Goal: Information Seeking & Learning: Check status

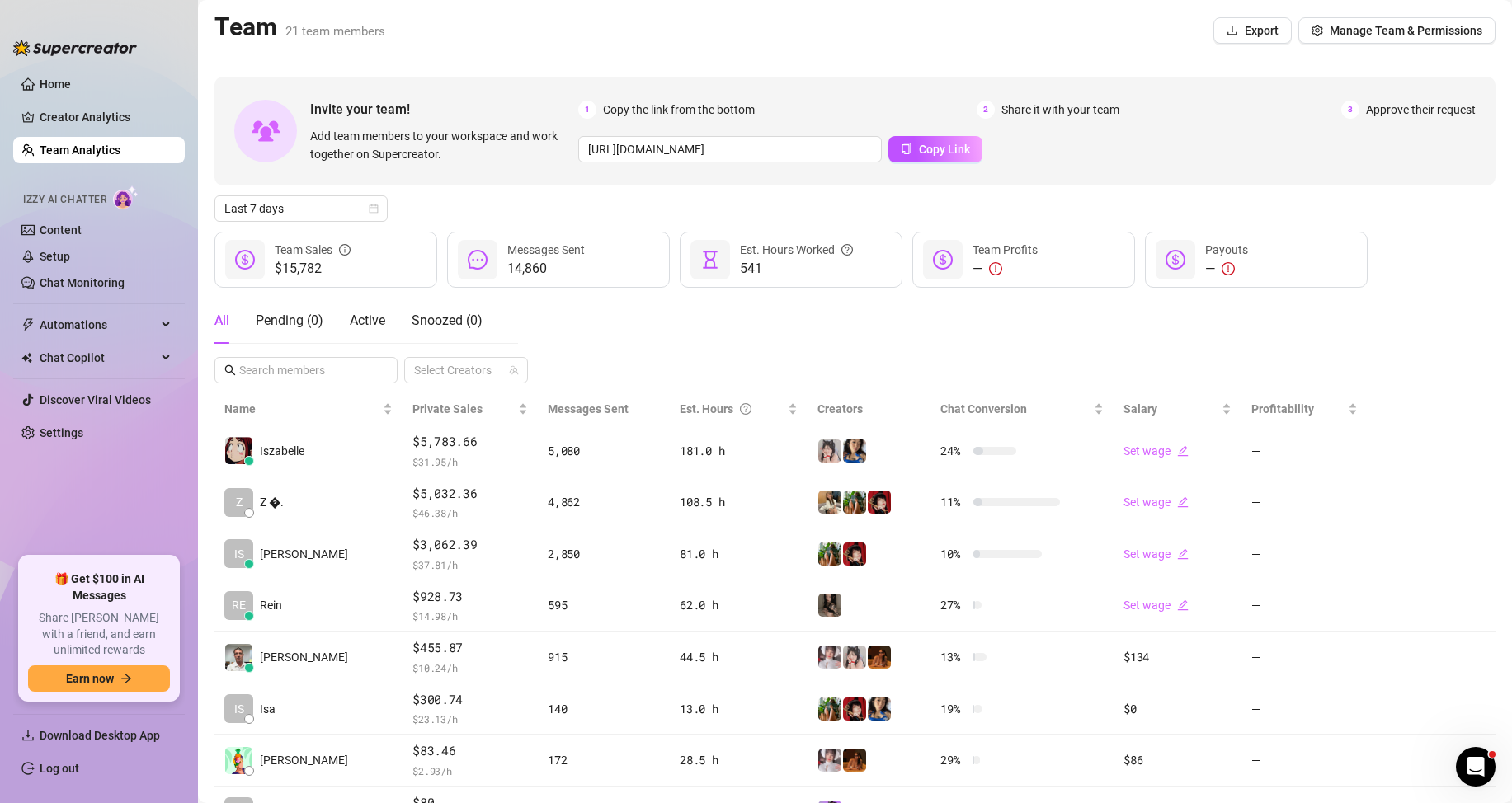
click at [342, 193] on div "Invite your team! Add team members to your workspace and work together on Super…" at bounding box center [855, 533] width 1281 height 912
click at [349, 201] on span "Last 7 days" at bounding box center [301, 208] width 154 height 25
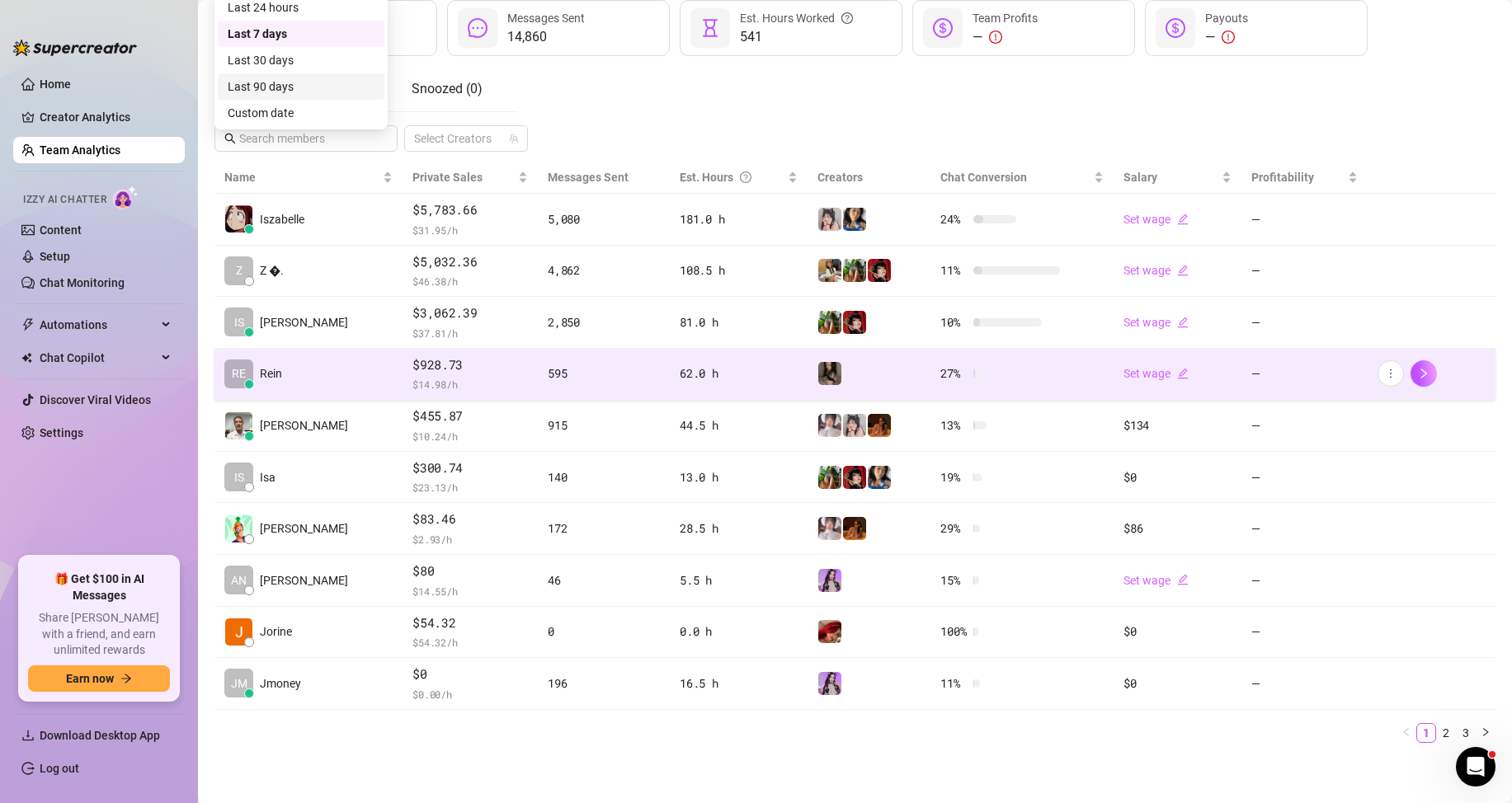
scroll to position [234, 0]
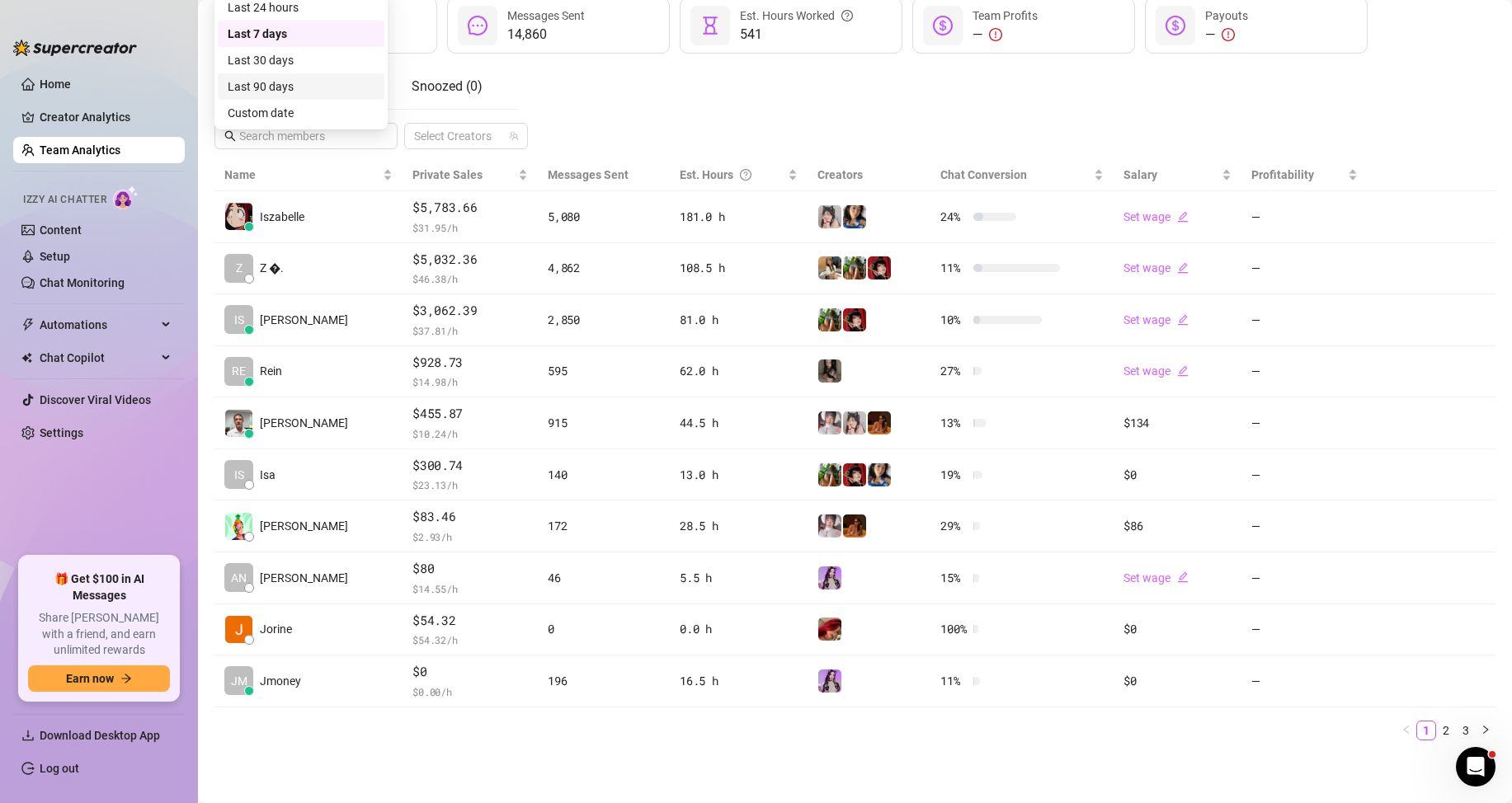
click at [675, 755] on main "Team 21 team members Export Manage Team & Permissions Invite your team! Add tea…" at bounding box center [854, 284] width 1314 height 1037
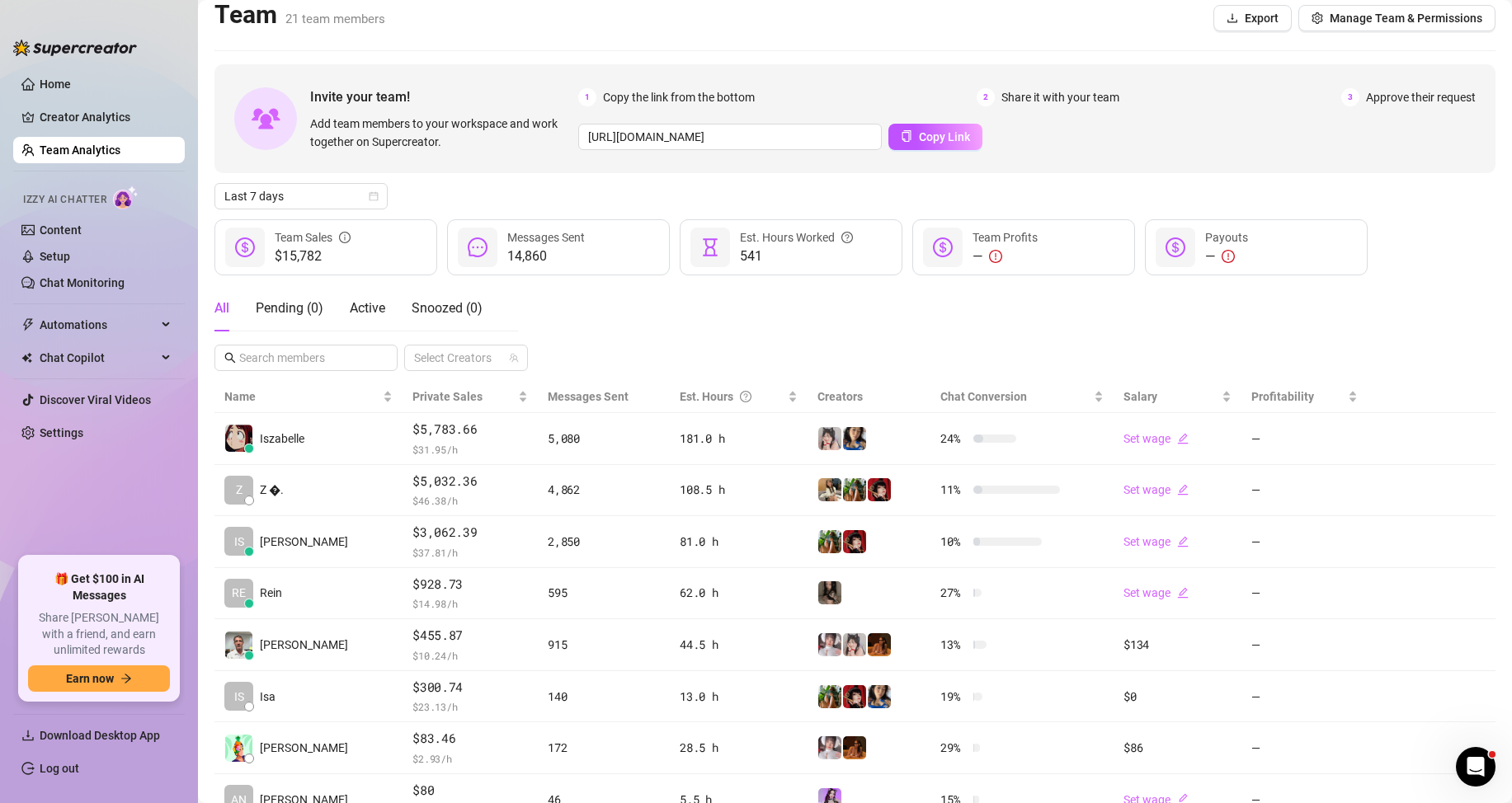
scroll to position [0, 0]
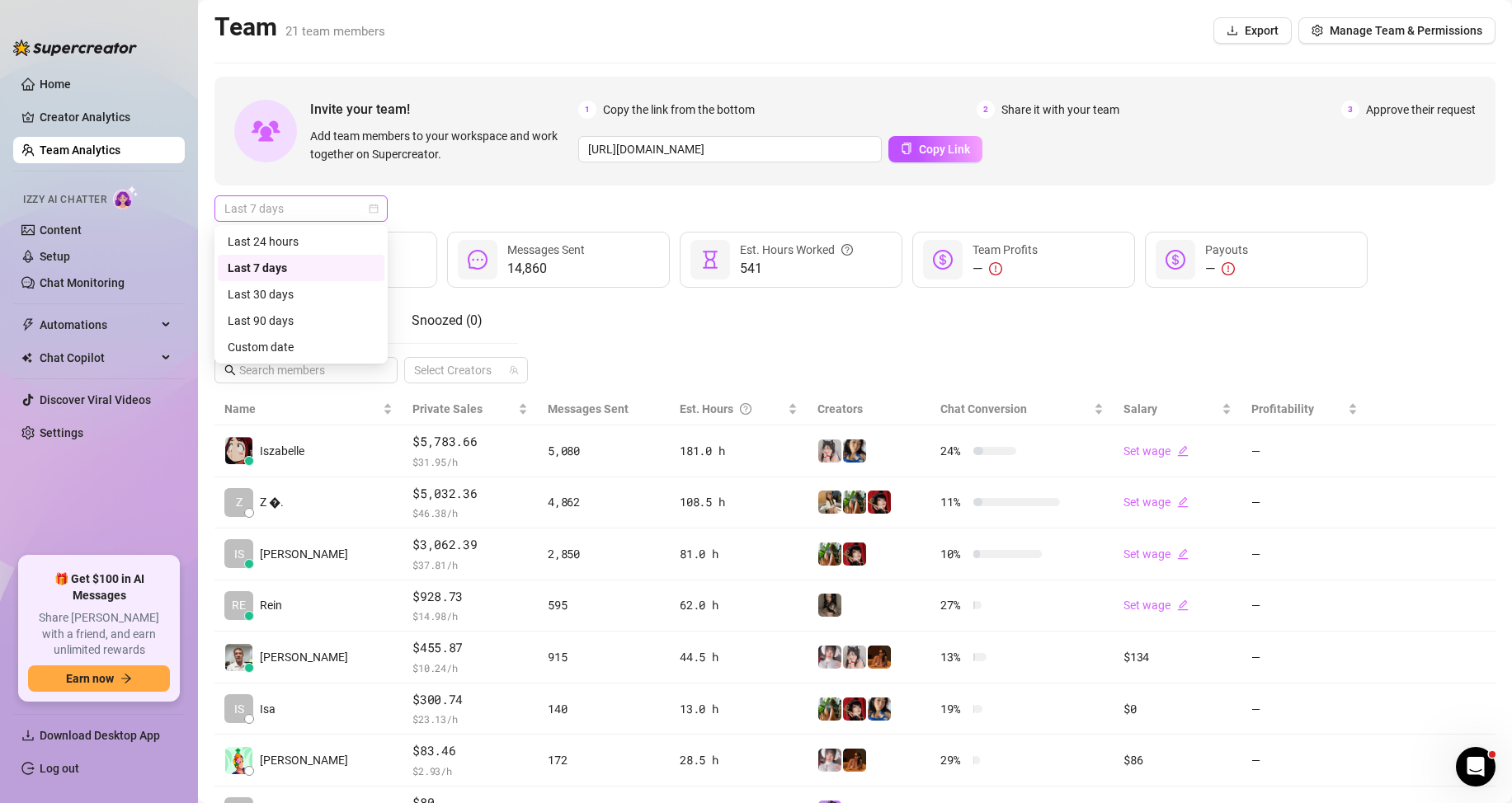
click at [294, 202] on span "Last 7 days" at bounding box center [301, 208] width 154 height 25
click at [290, 342] on div "Custom date" at bounding box center [300, 347] width 147 height 18
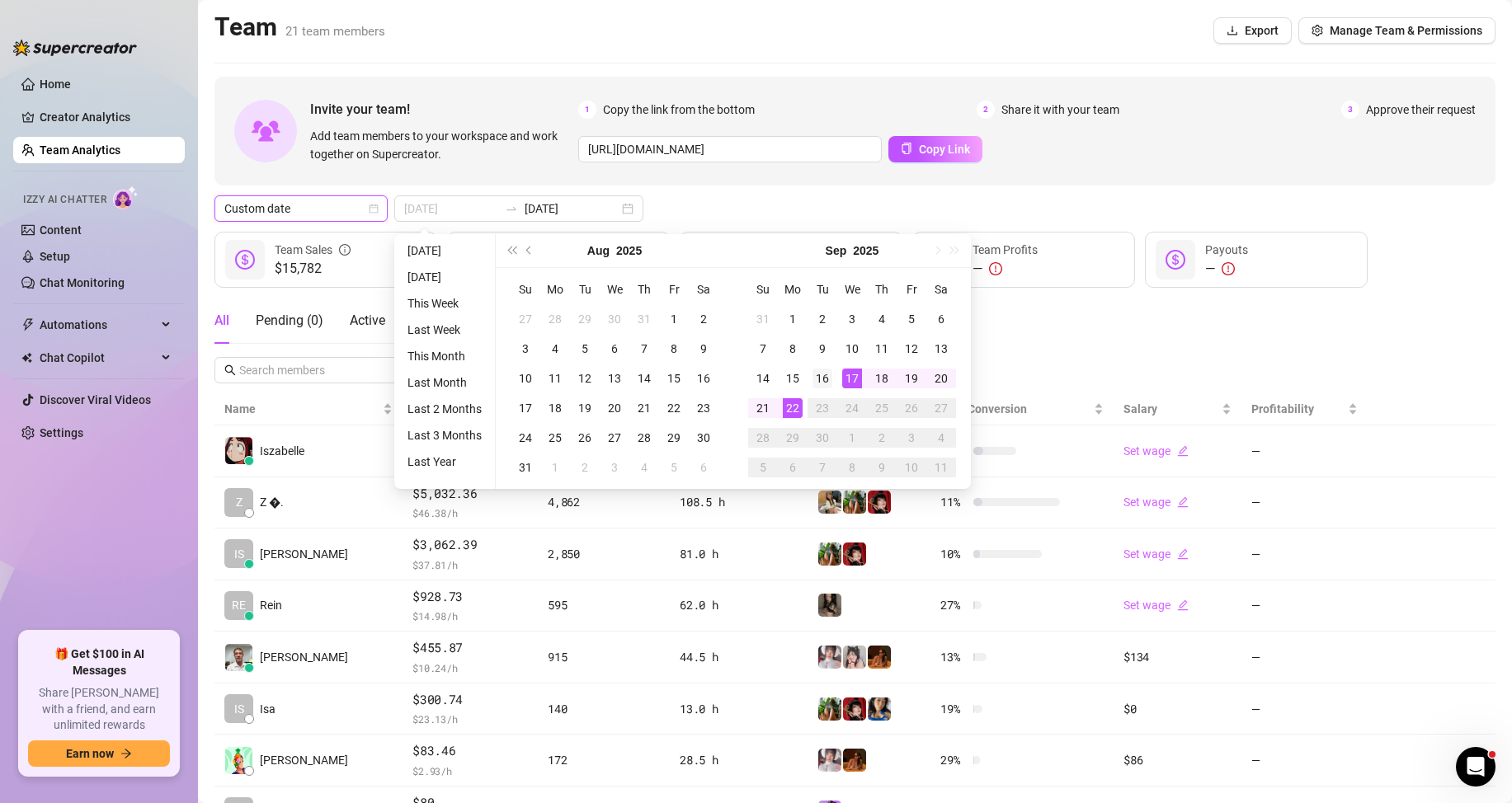
type input "2025-09-16"
click at [821, 378] on div "16" at bounding box center [822, 379] width 20 height 20
click at [789, 407] on div "22" at bounding box center [793, 408] width 20 height 20
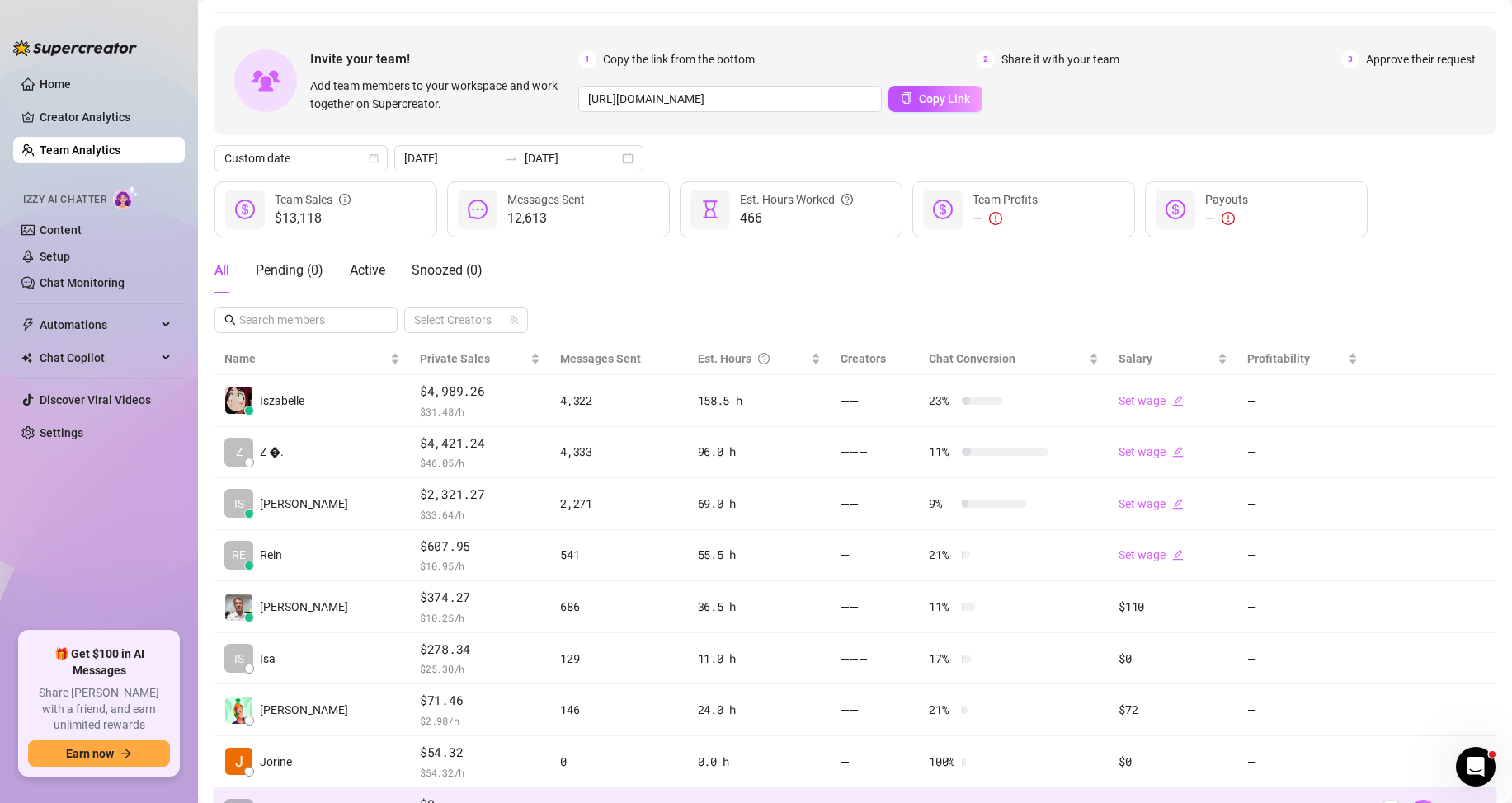
scroll to position [234, 0]
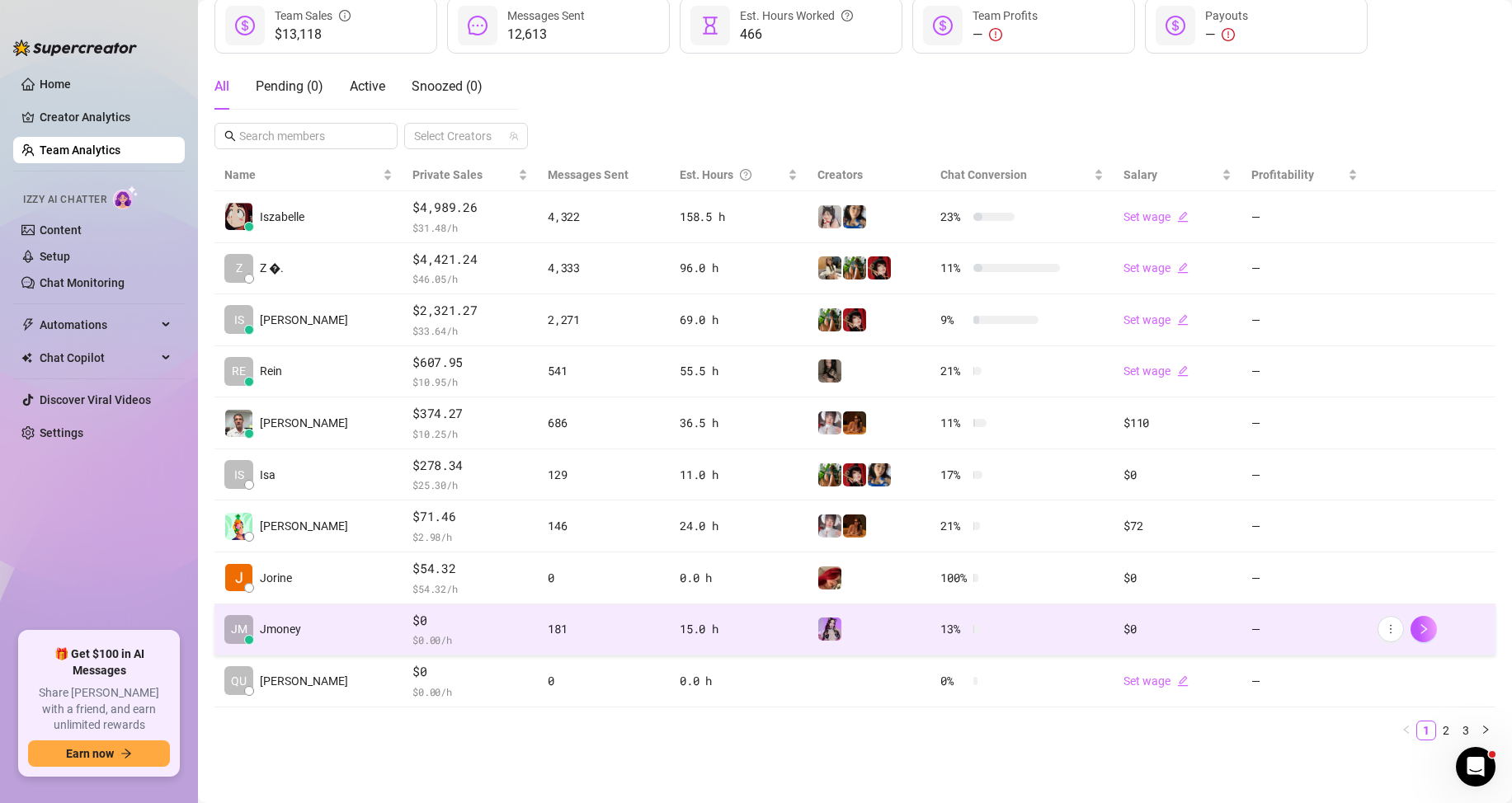
click at [412, 630] on span "$0" at bounding box center [470, 621] width 116 height 20
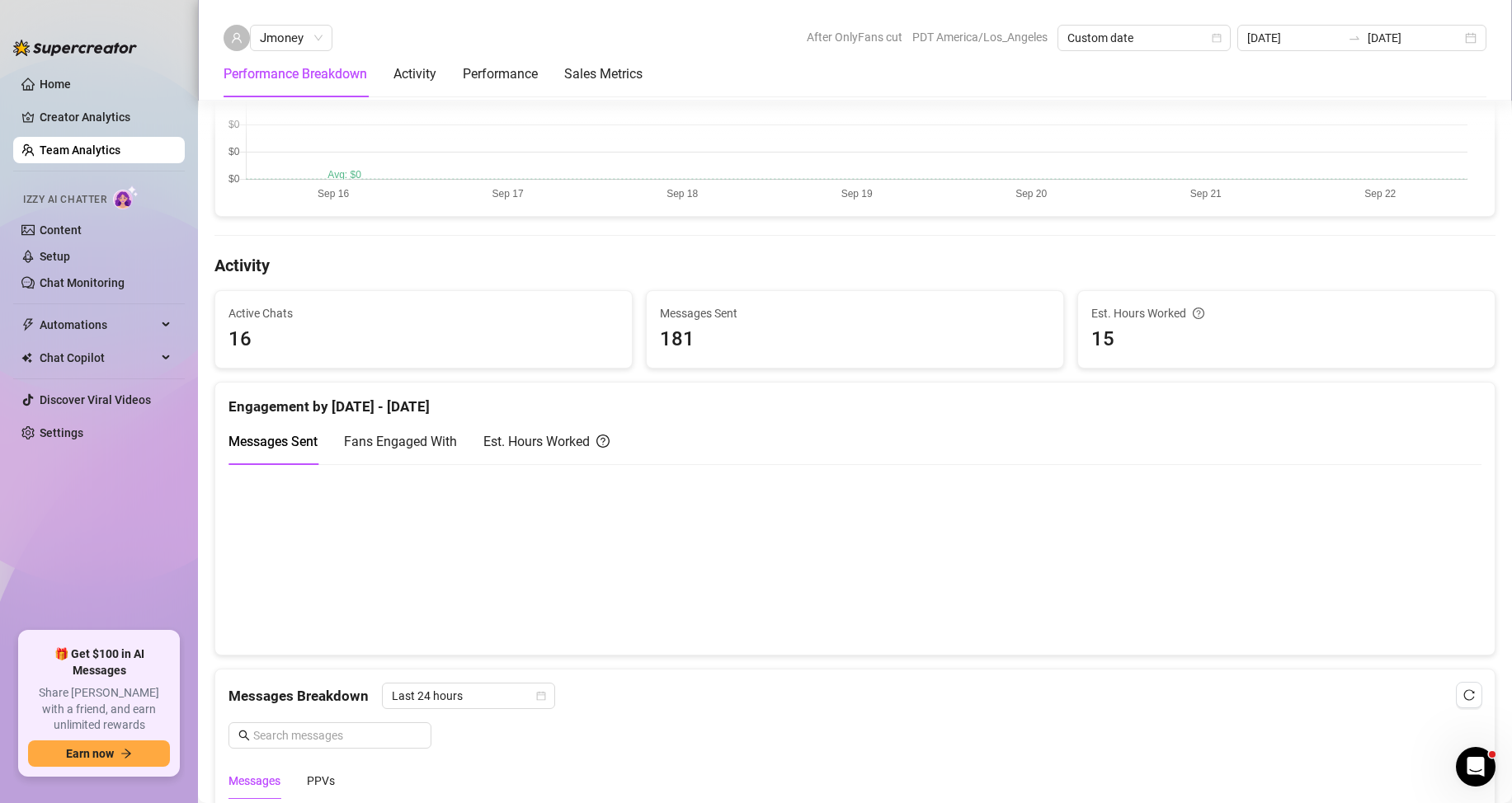
scroll to position [565, 0]
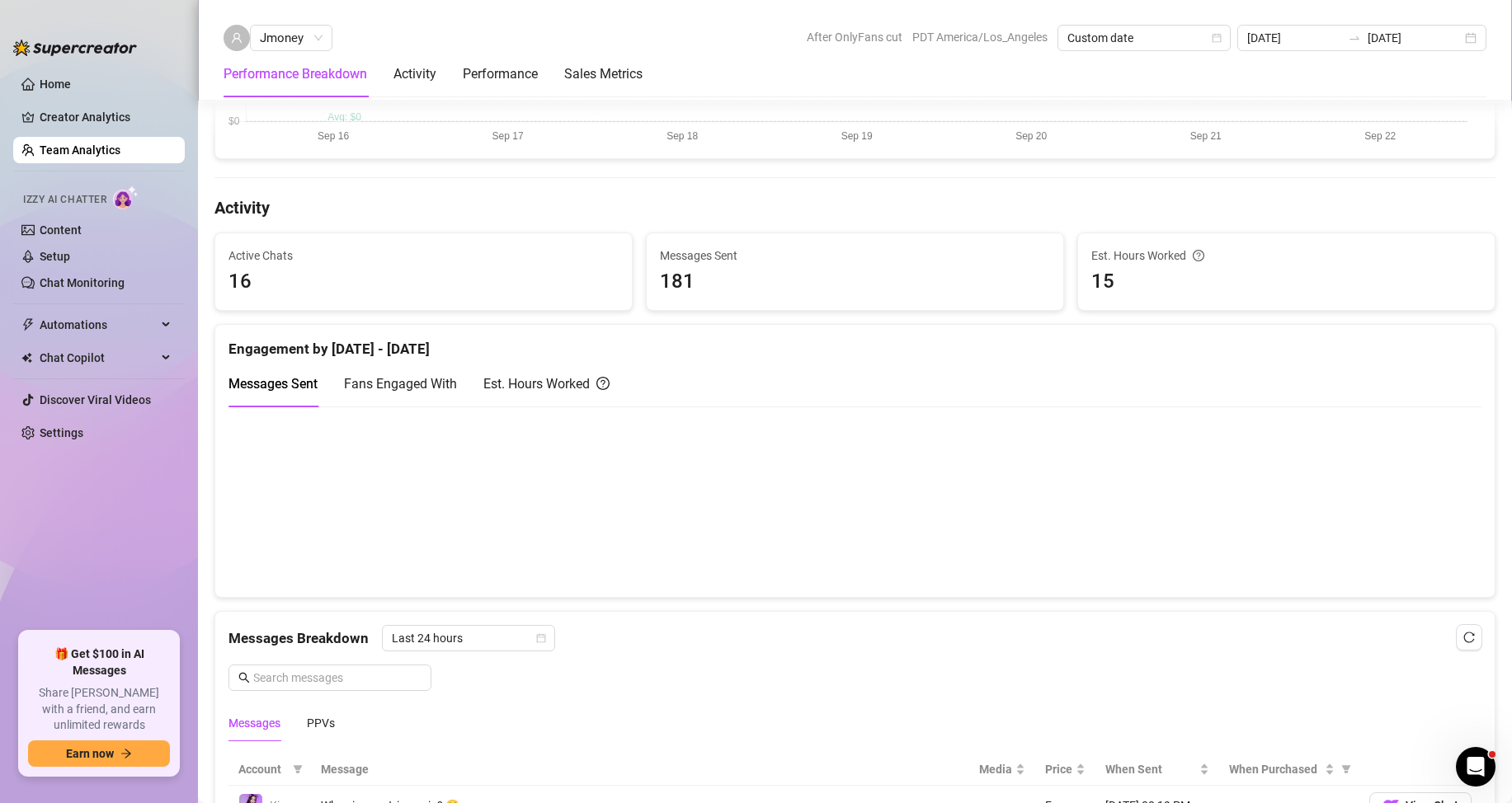
click at [413, 382] on span "Fans Engaged With" at bounding box center [400, 384] width 113 height 16
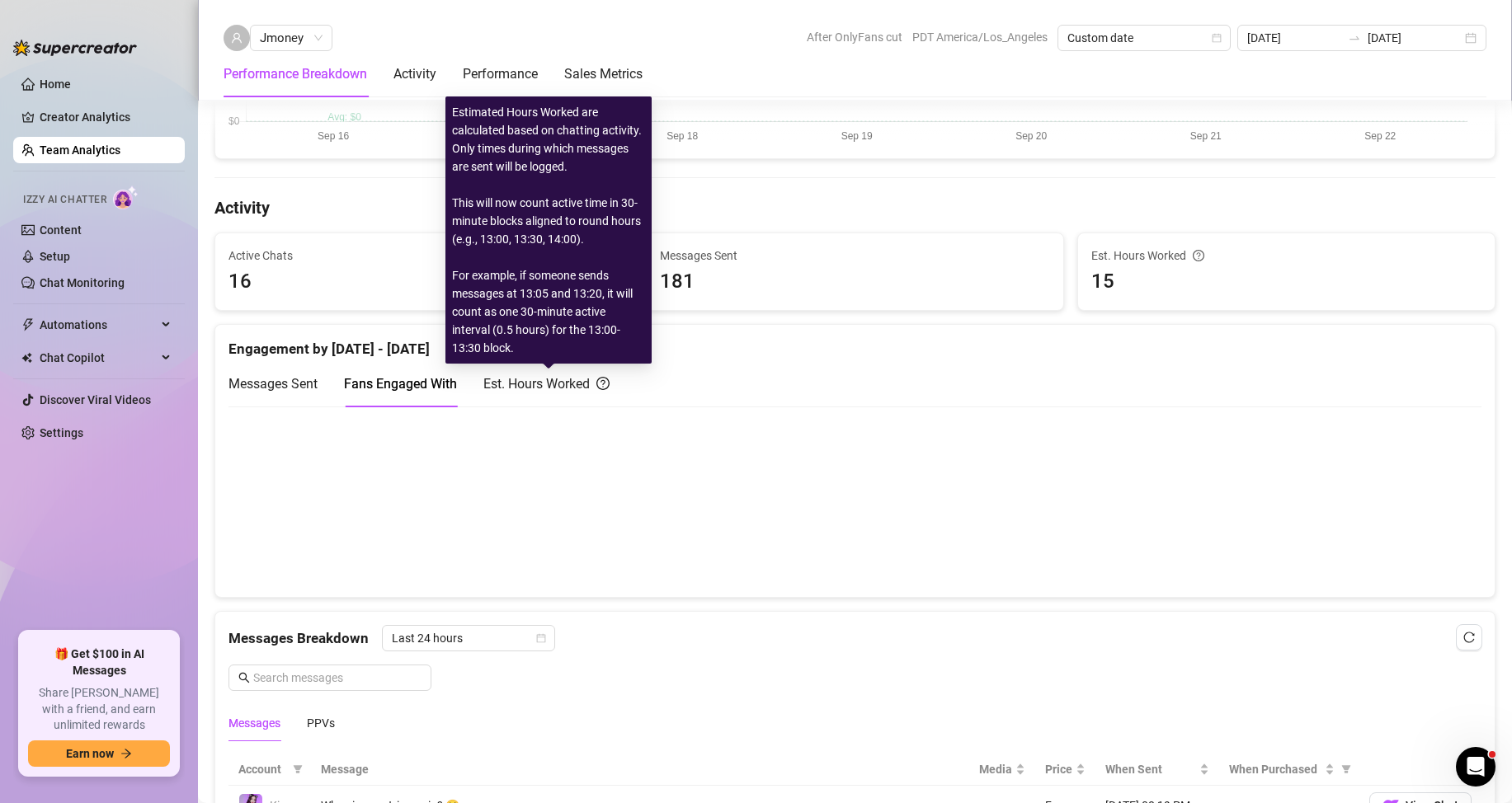
click at [550, 376] on div "Est. Hours Worked" at bounding box center [546, 384] width 126 height 21
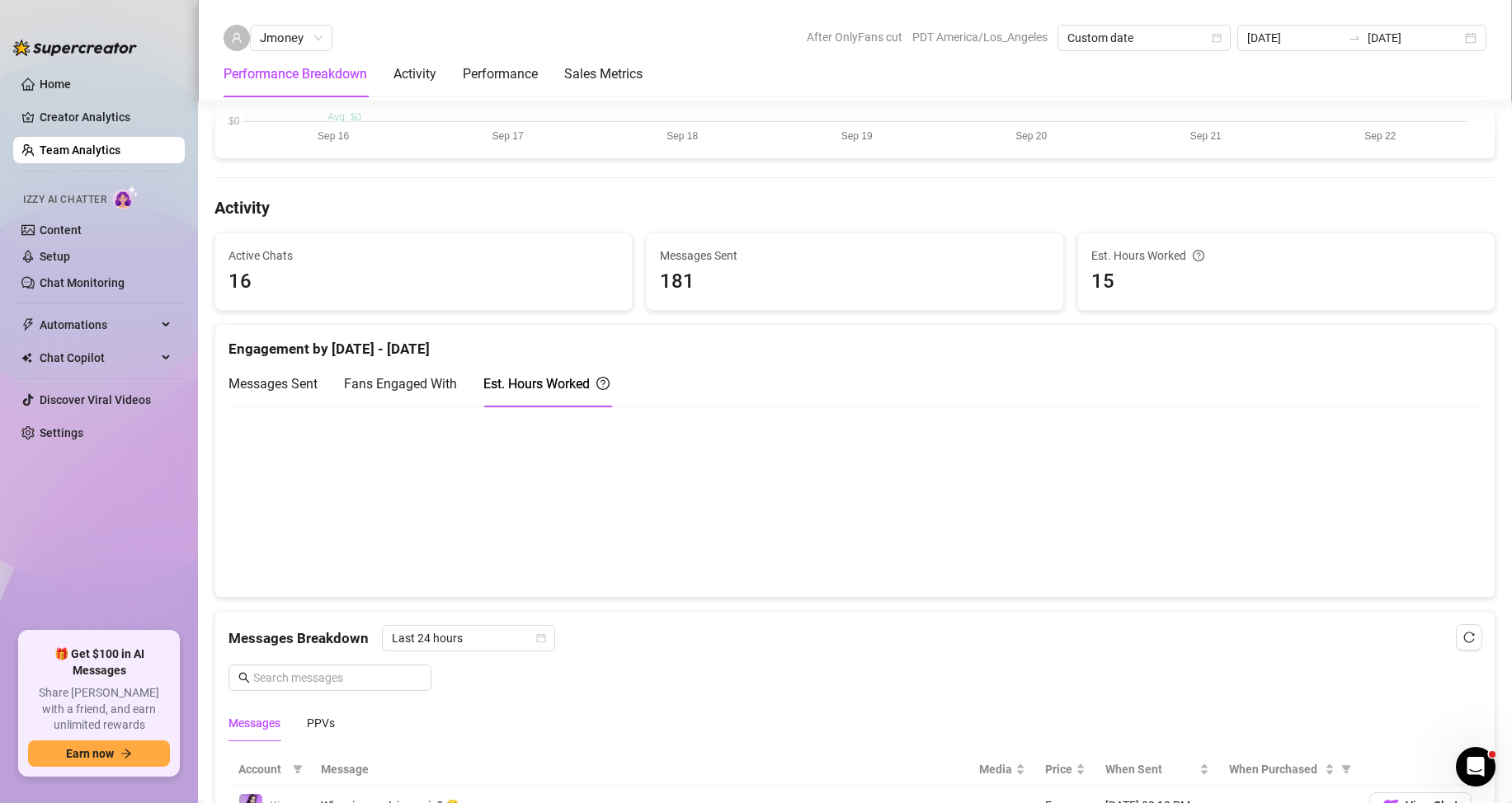
click at [391, 393] on div "Fans Engaged With" at bounding box center [400, 384] width 113 height 21
click at [291, 392] on div "Messages Sent" at bounding box center [272, 384] width 89 height 21
click at [551, 370] on div "Est. Hours Worked" at bounding box center [546, 383] width 126 height 47
click at [291, 378] on span "Messages Sent" at bounding box center [272, 384] width 89 height 16
click at [89, 526] on ul "Home Creator Analytics Team Analytics Izzy AI Chatter Content Setup Chat Monito…" at bounding box center [99, 344] width 172 height 561
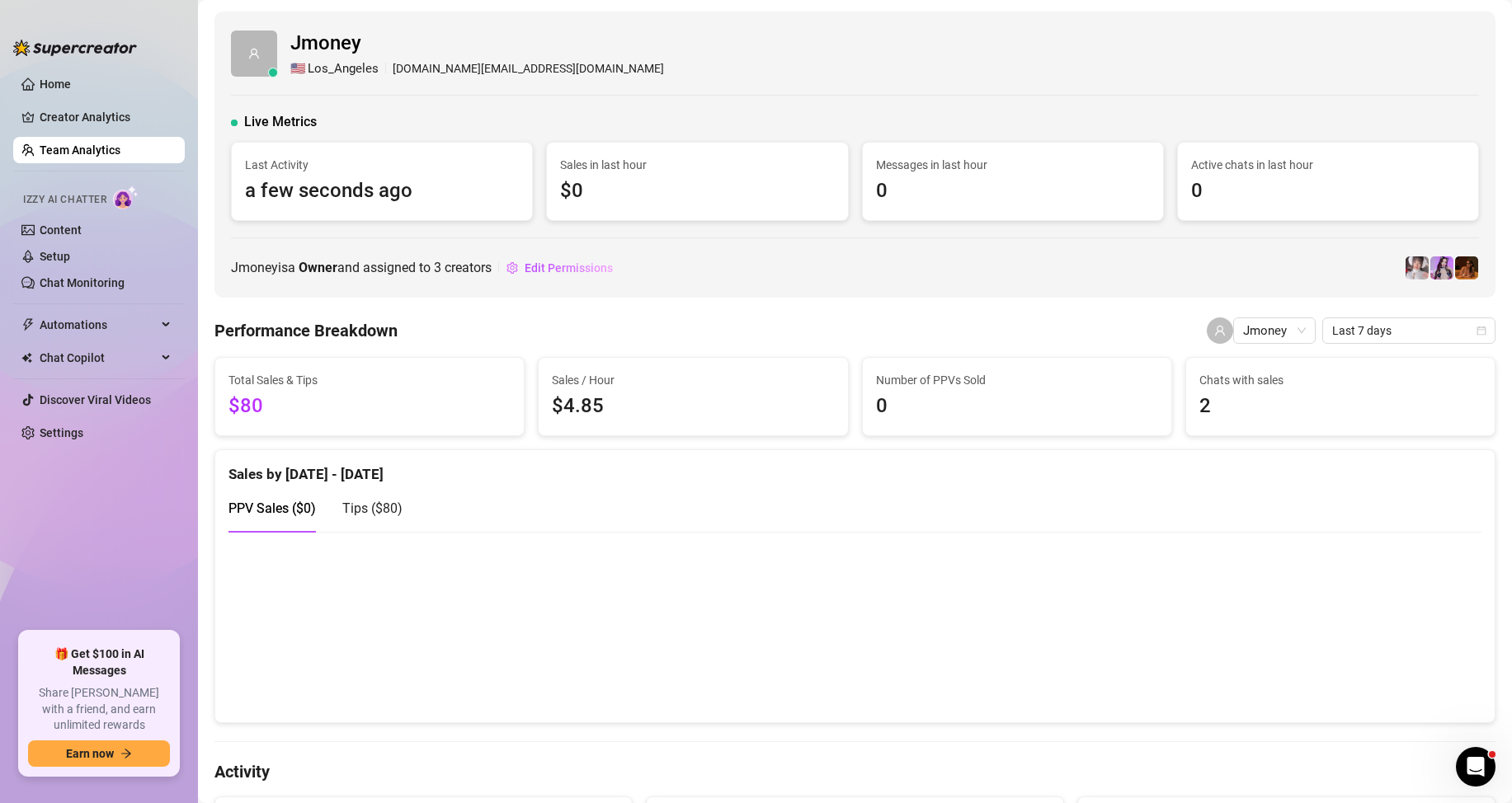
click at [121, 151] on link "Team Analytics" at bounding box center [80, 150] width 81 height 13
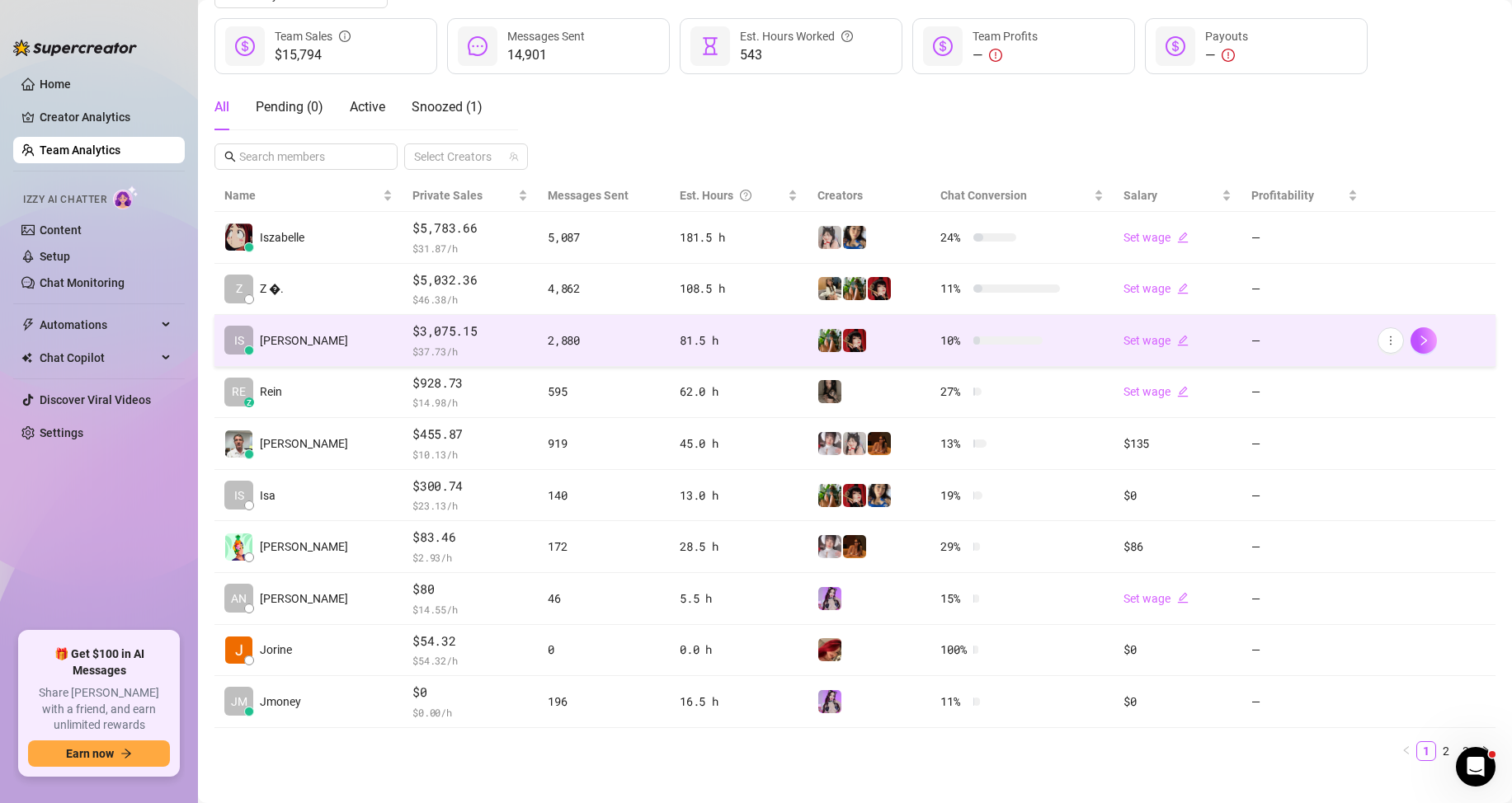
scroll to position [234, 0]
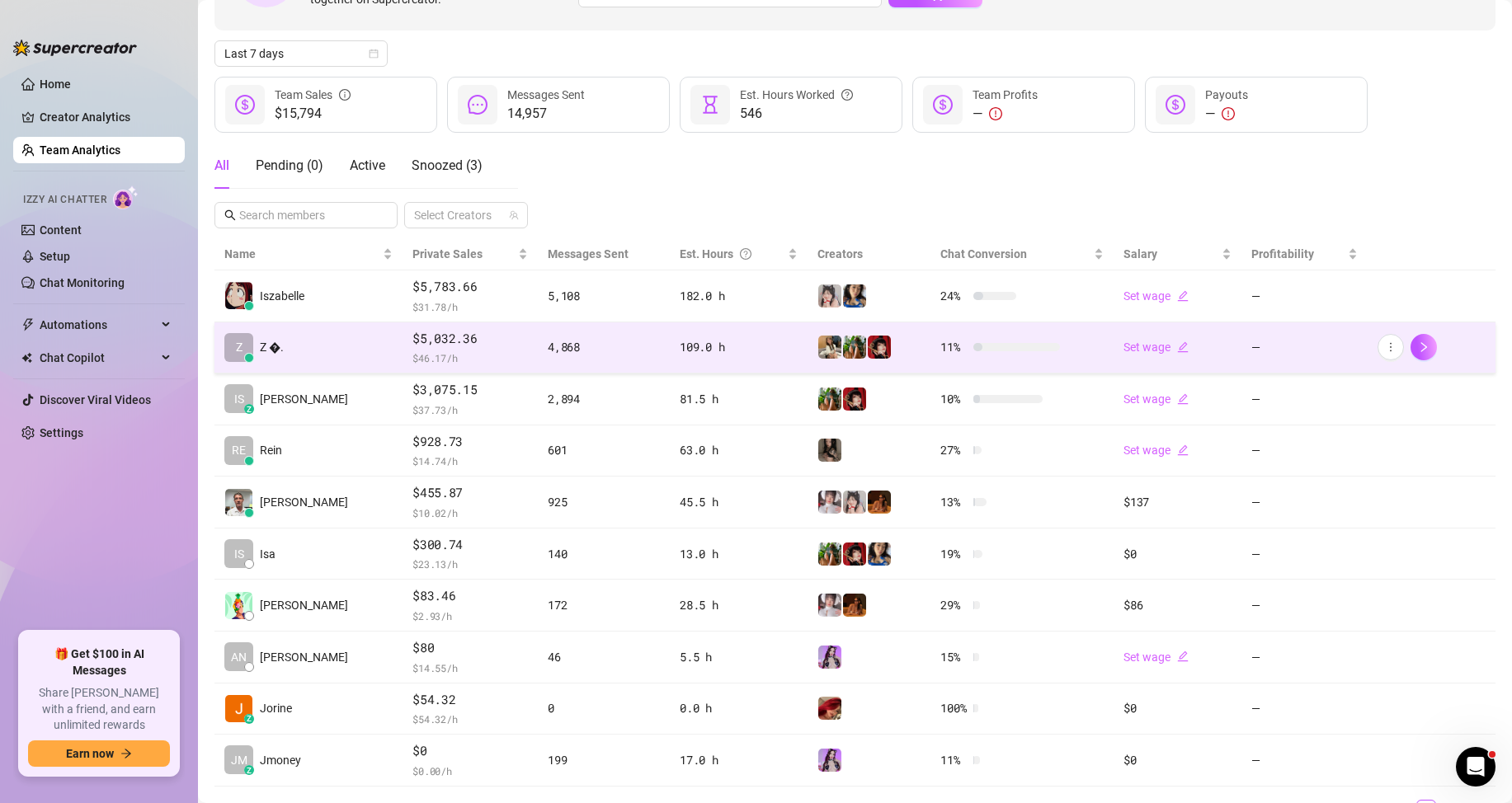
scroll to position [165, 0]
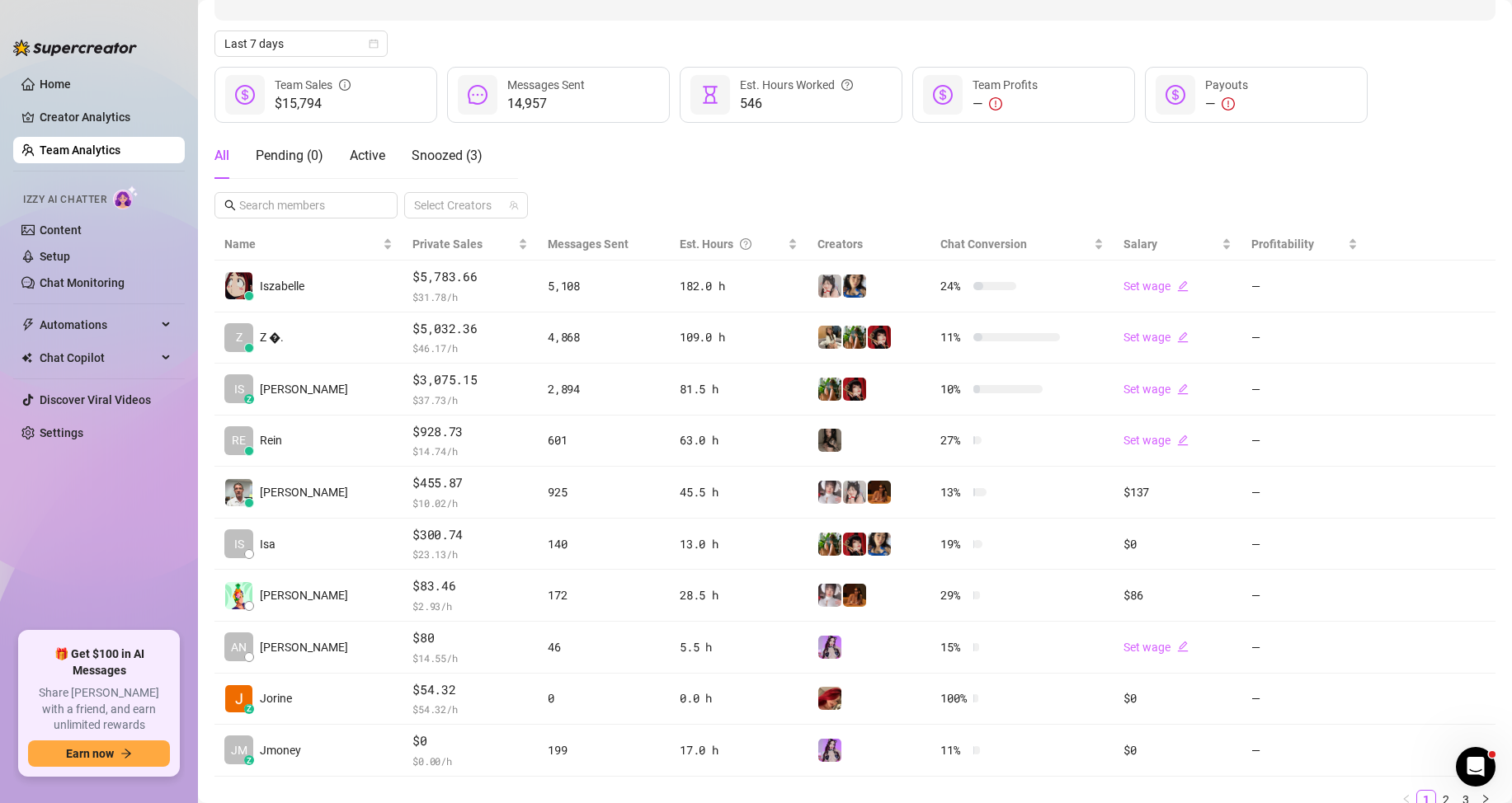
drag, startPoint x: 112, startPoint y: 578, endPoint x: 105, endPoint y: 493, distance: 85.3
click at [111, 572] on ul "Home Creator Analytics Team Analytics Izzy AI Chatter Content Setup Chat Monito…" at bounding box center [99, 344] width 172 height 561
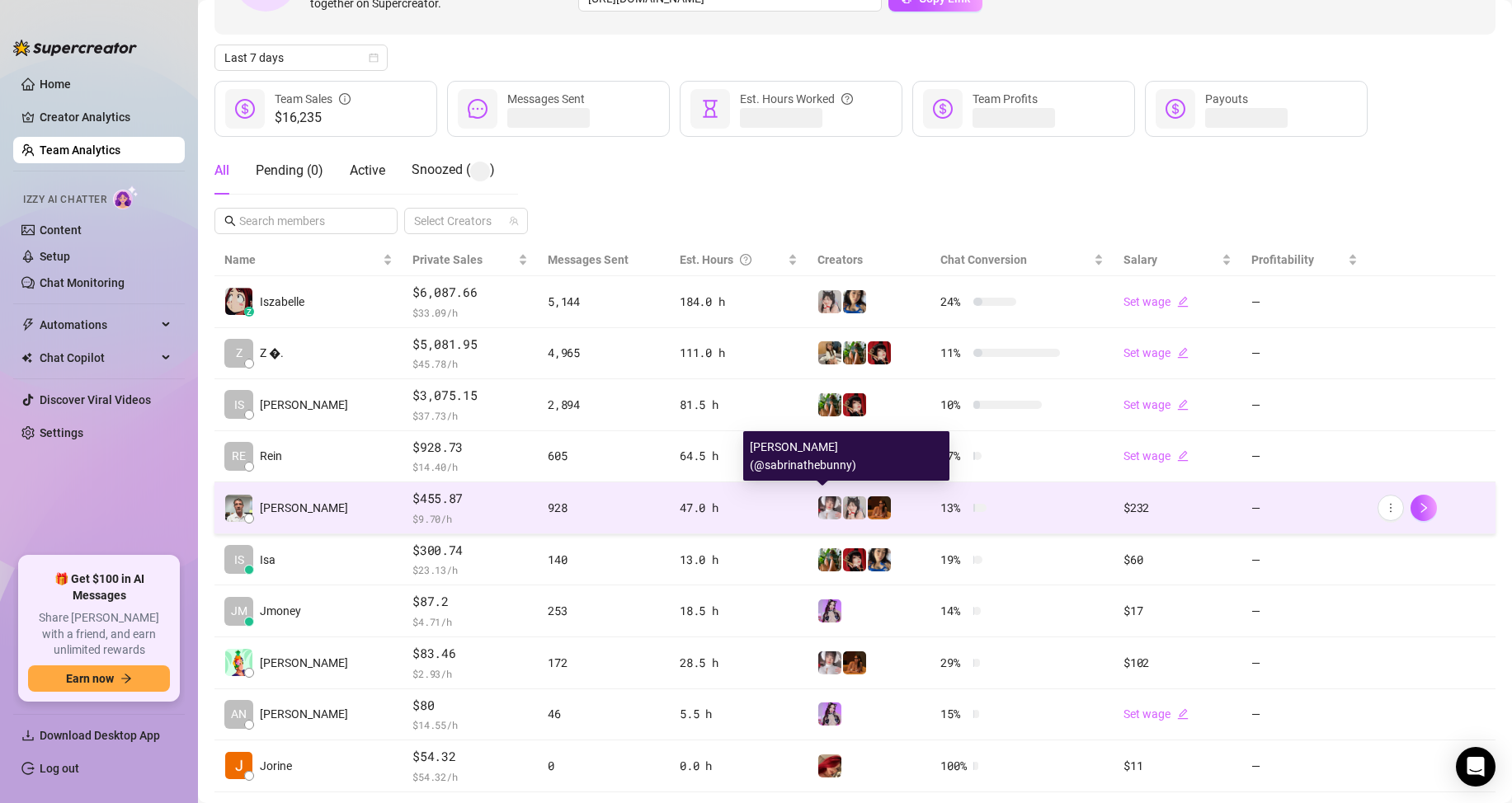
scroll to position [165, 0]
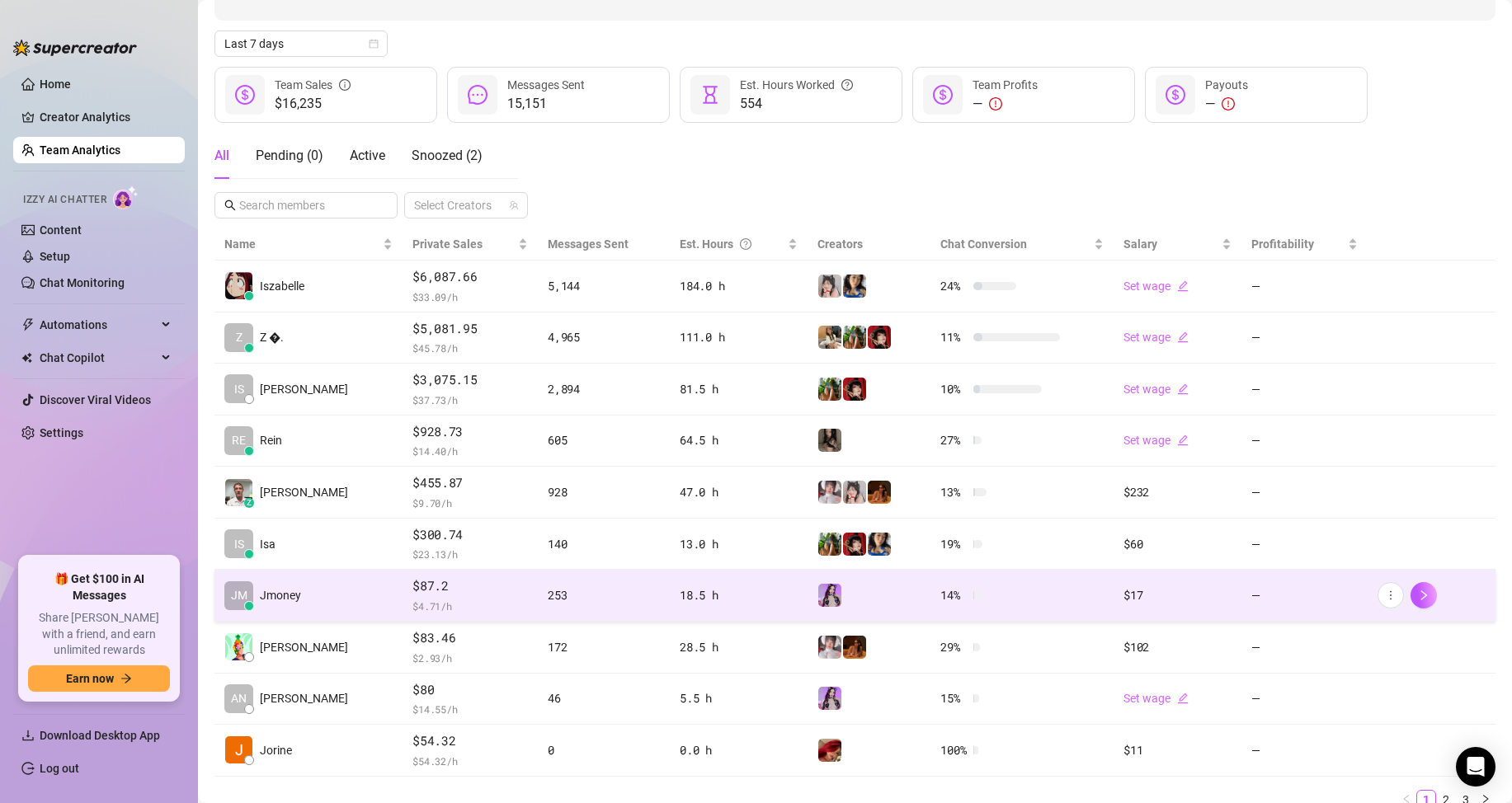
click at [332, 603] on td "JM Jmoney" at bounding box center [308, 596] width 189 height 52
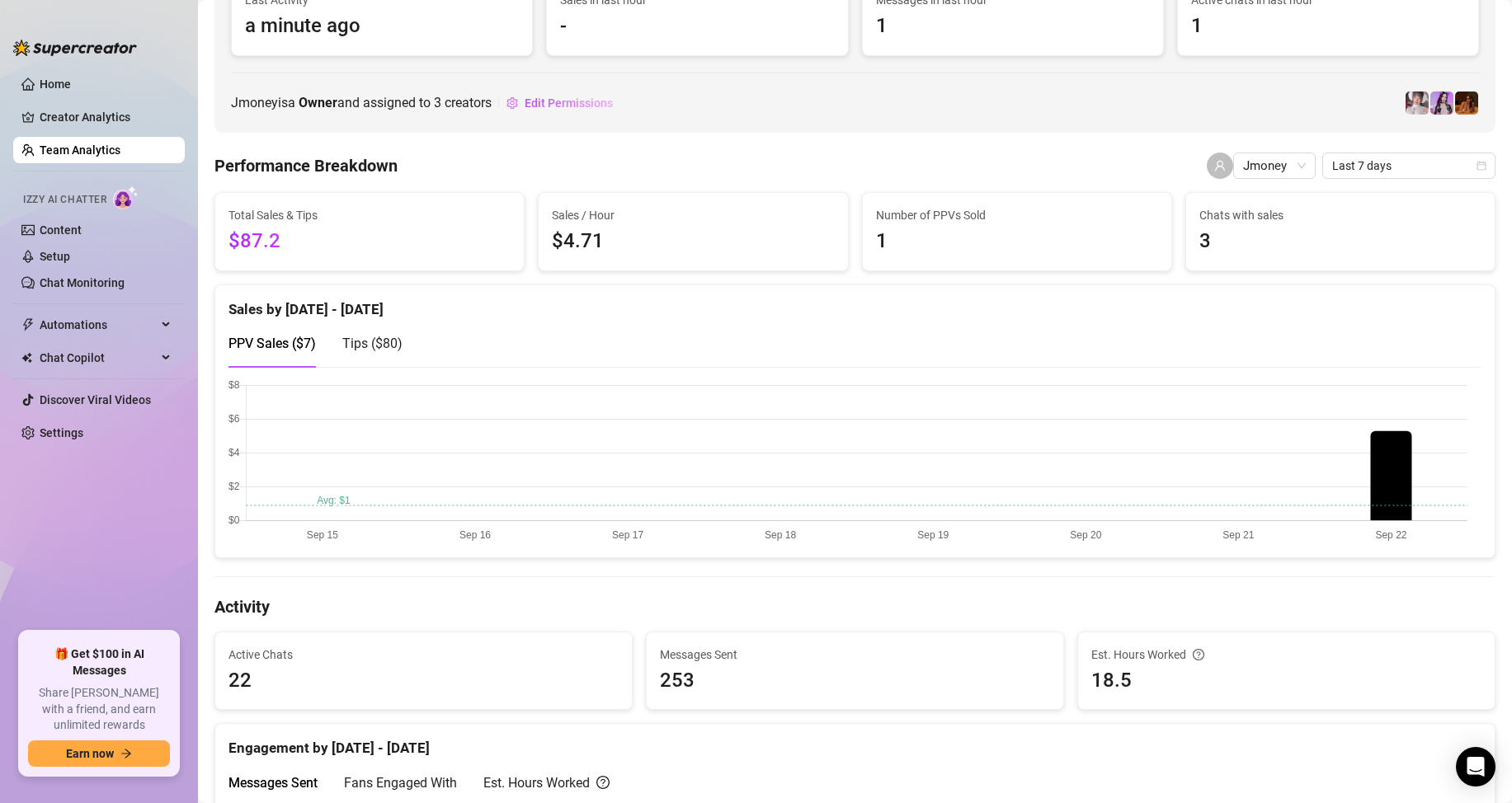
click at [378, 345] on span "Tips ( $80 )" at bounding box center [372, 343] width 60 height 16
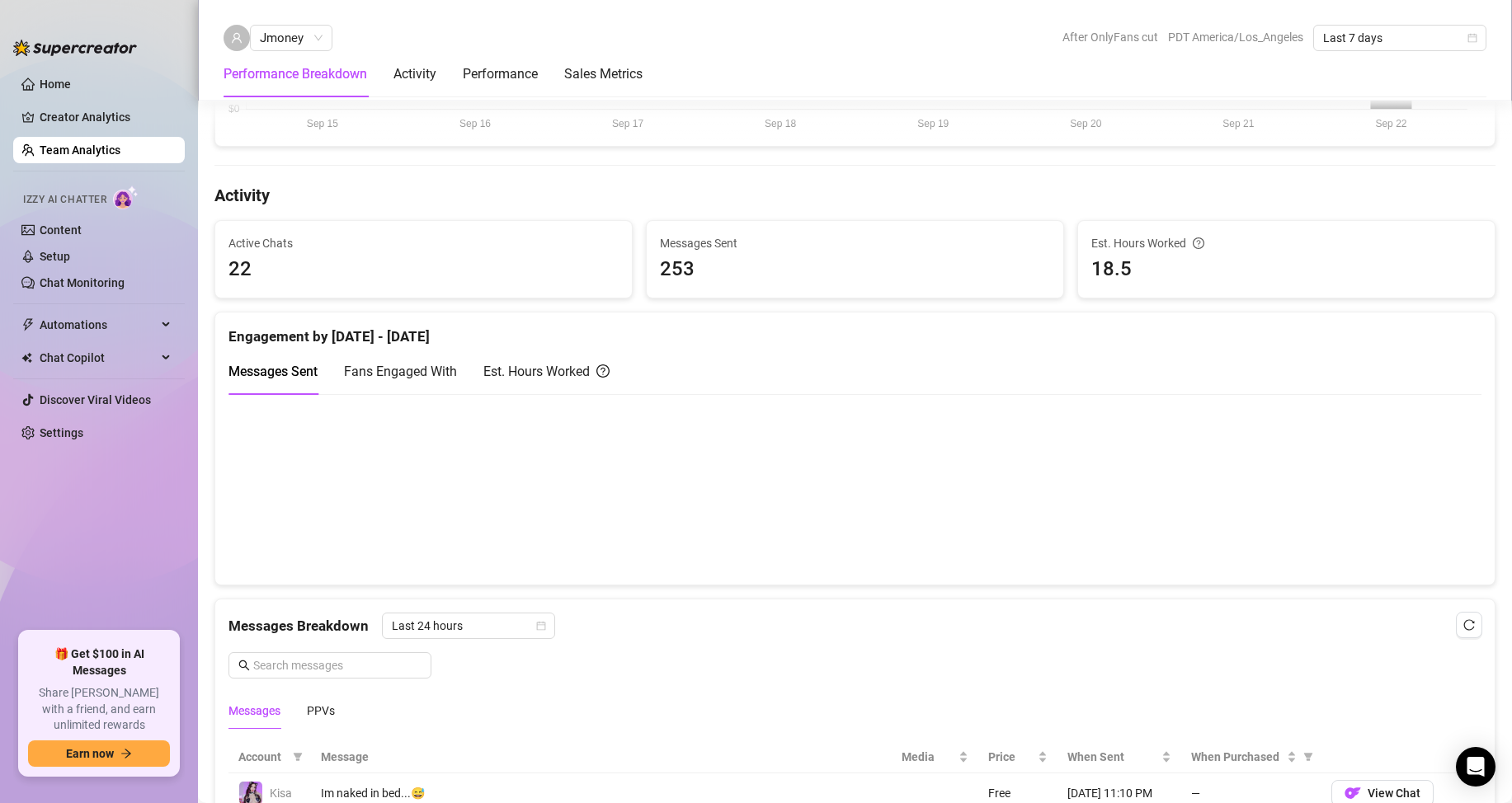
scroll to position [578, 0]
click at [572, 379] on div "Est. Hours Worked" at bounding box center [546, 370] width 126 height 21
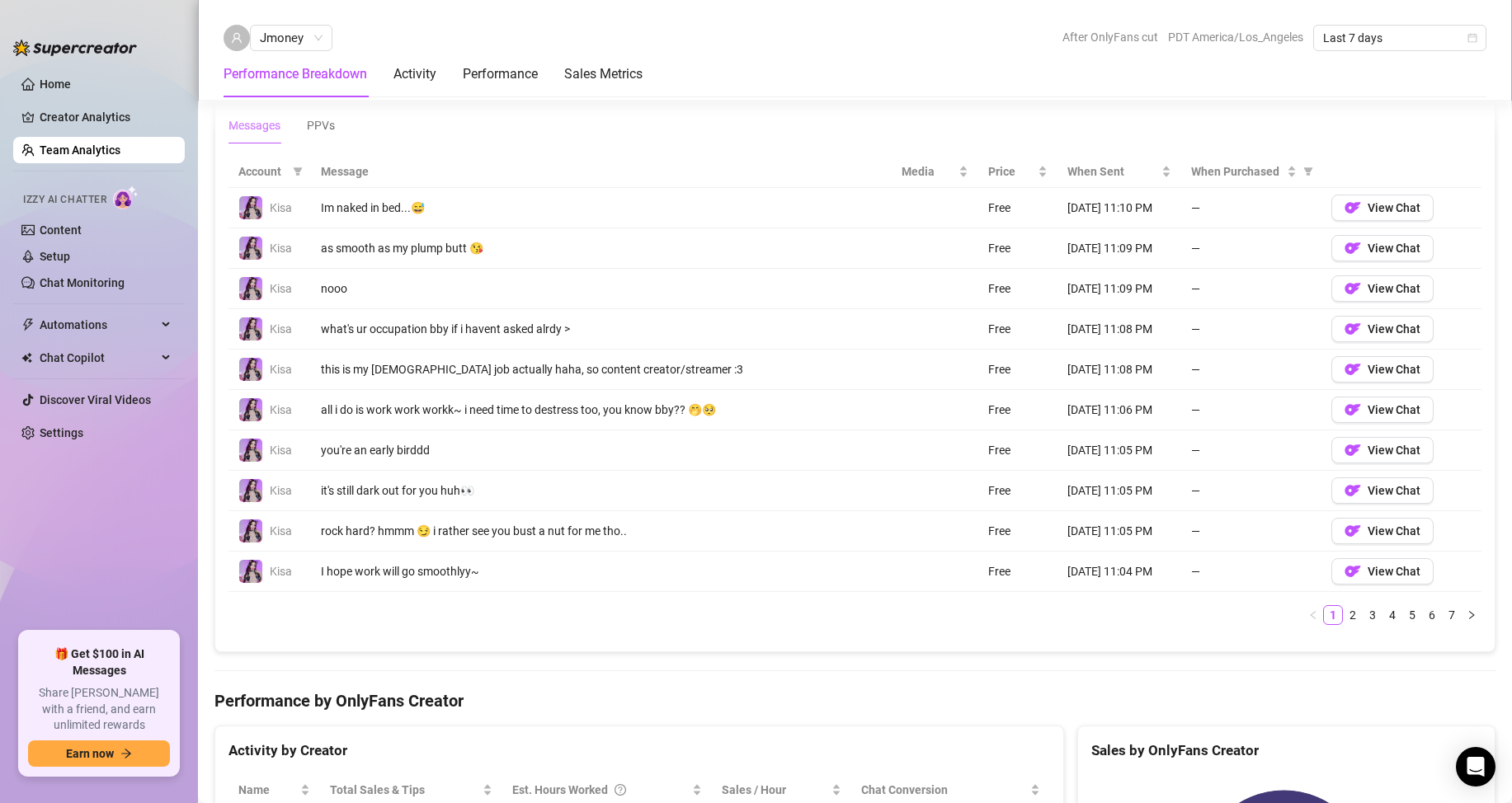
scroll to position [1154, 0]
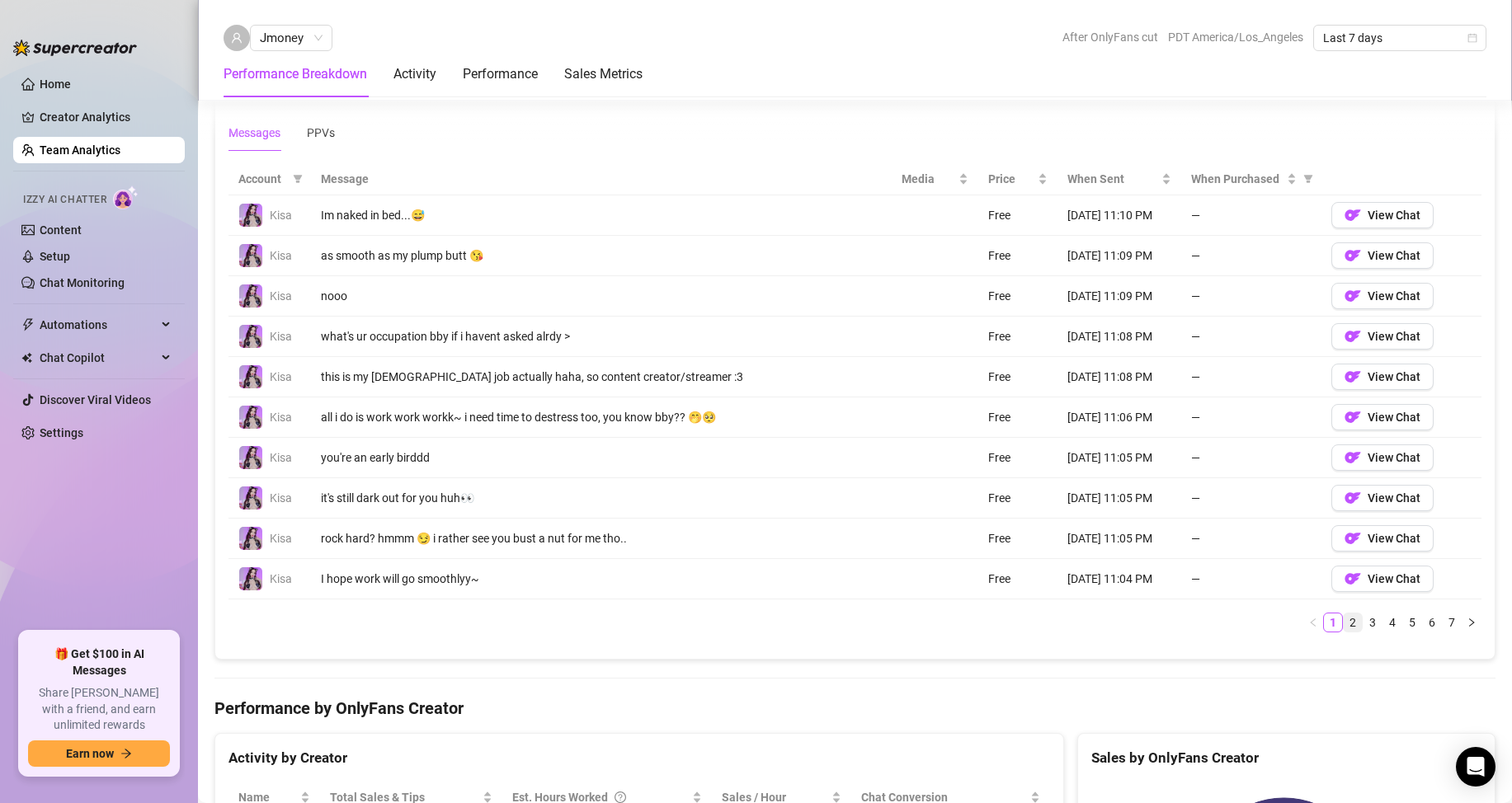
click at [1344, 629] on link "2" at bounding box center [1353, 622] width 18 height 18
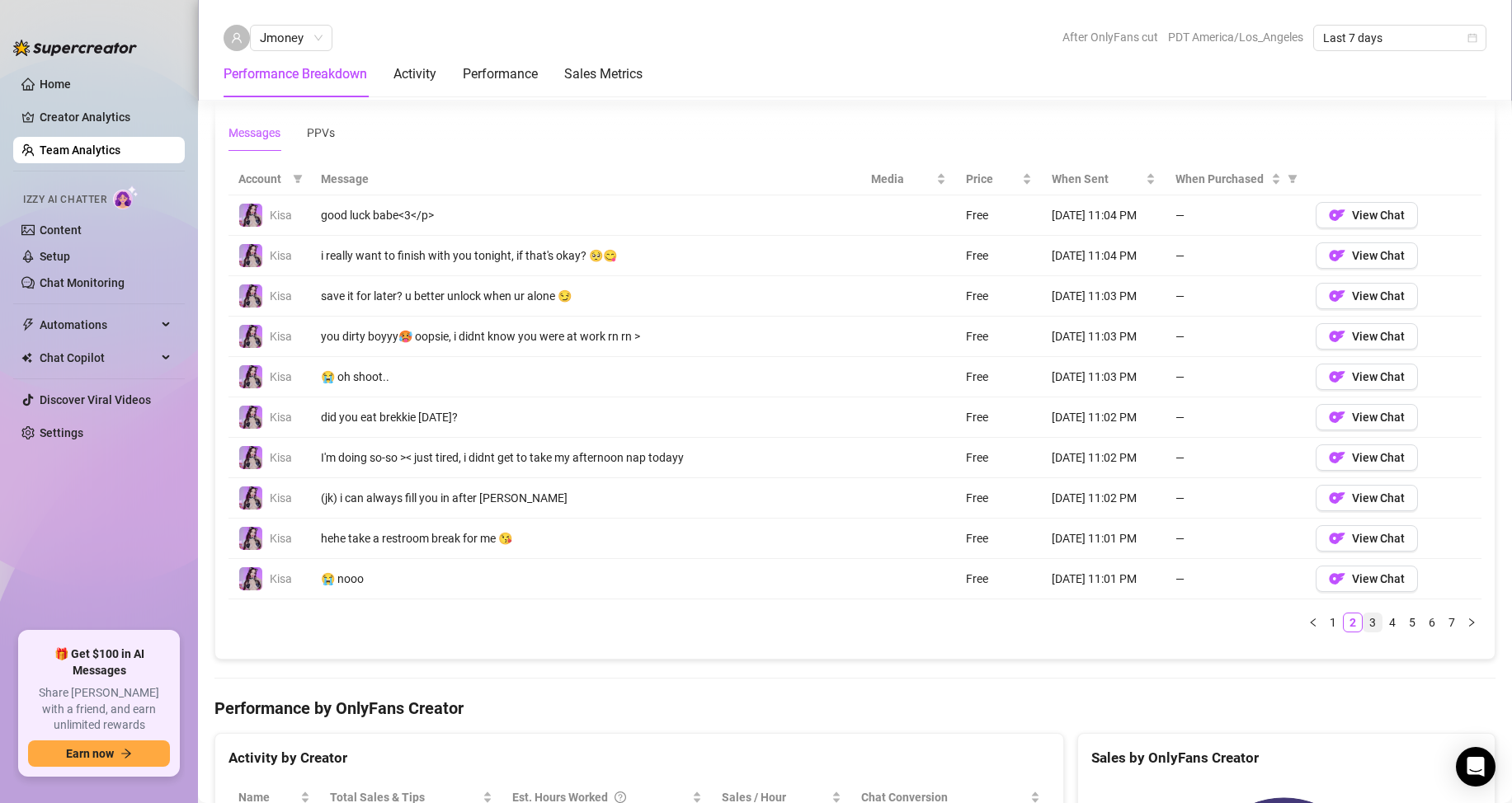
click at [1364, 623] on link "3" at bounding box center [1373, 622] width 18 height 18
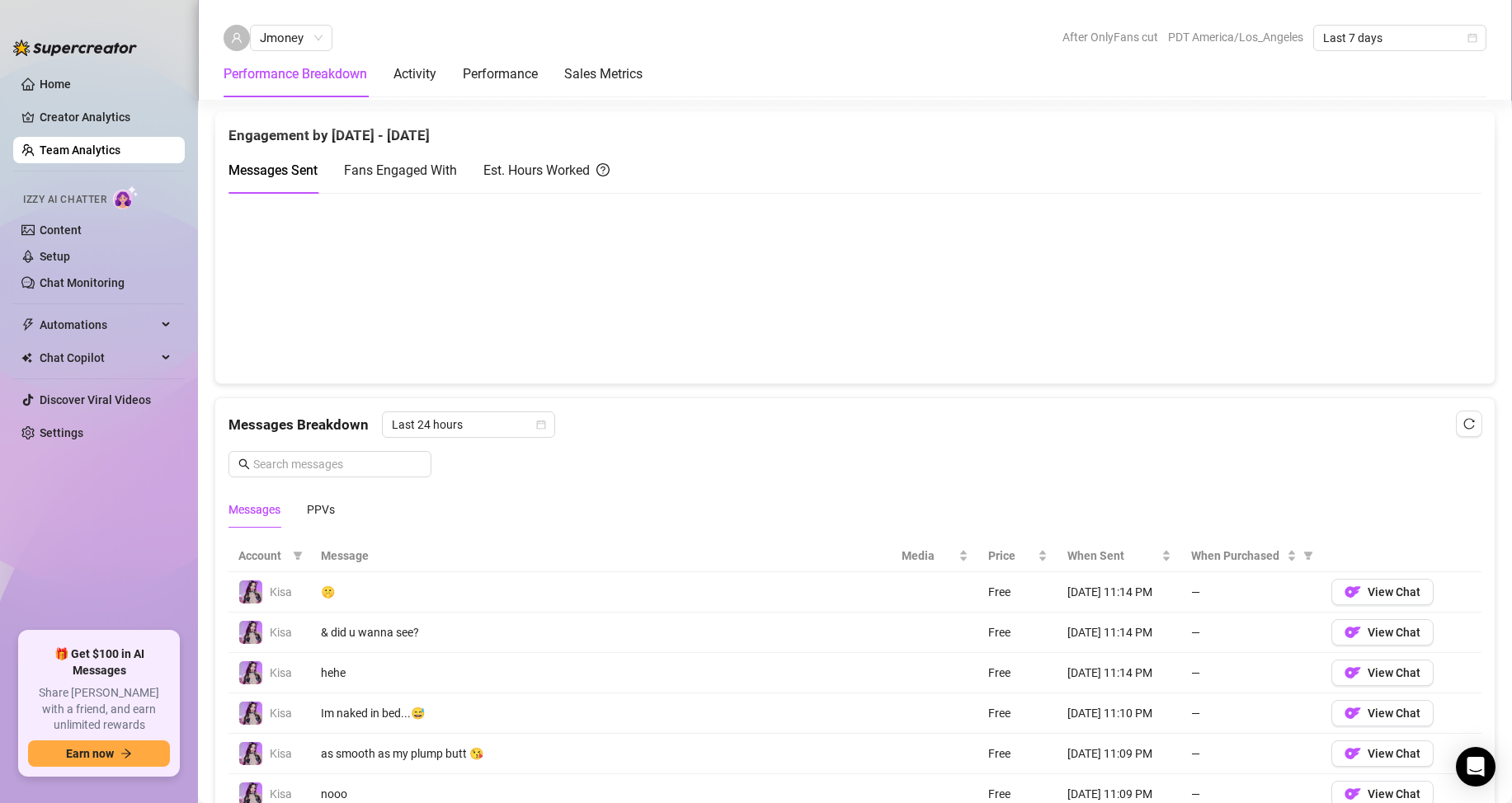
scroll to position [907, 0]
